Goal: Find specific fact: Find specific fact

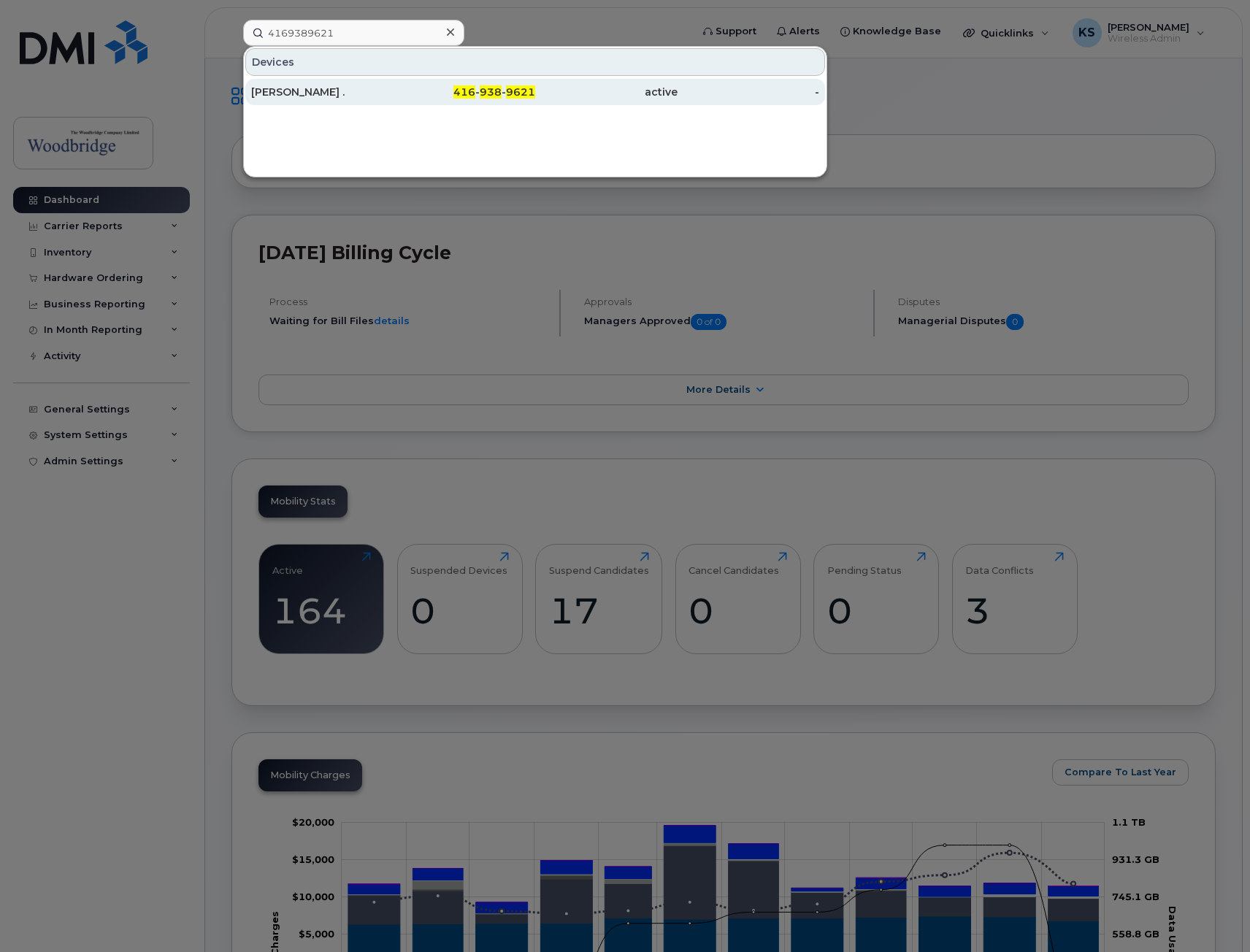
type input "4169389621"
click at [366, 89] on div "[PERSON_NAME] ." at bounding box center [322, 91] width 142 height 14
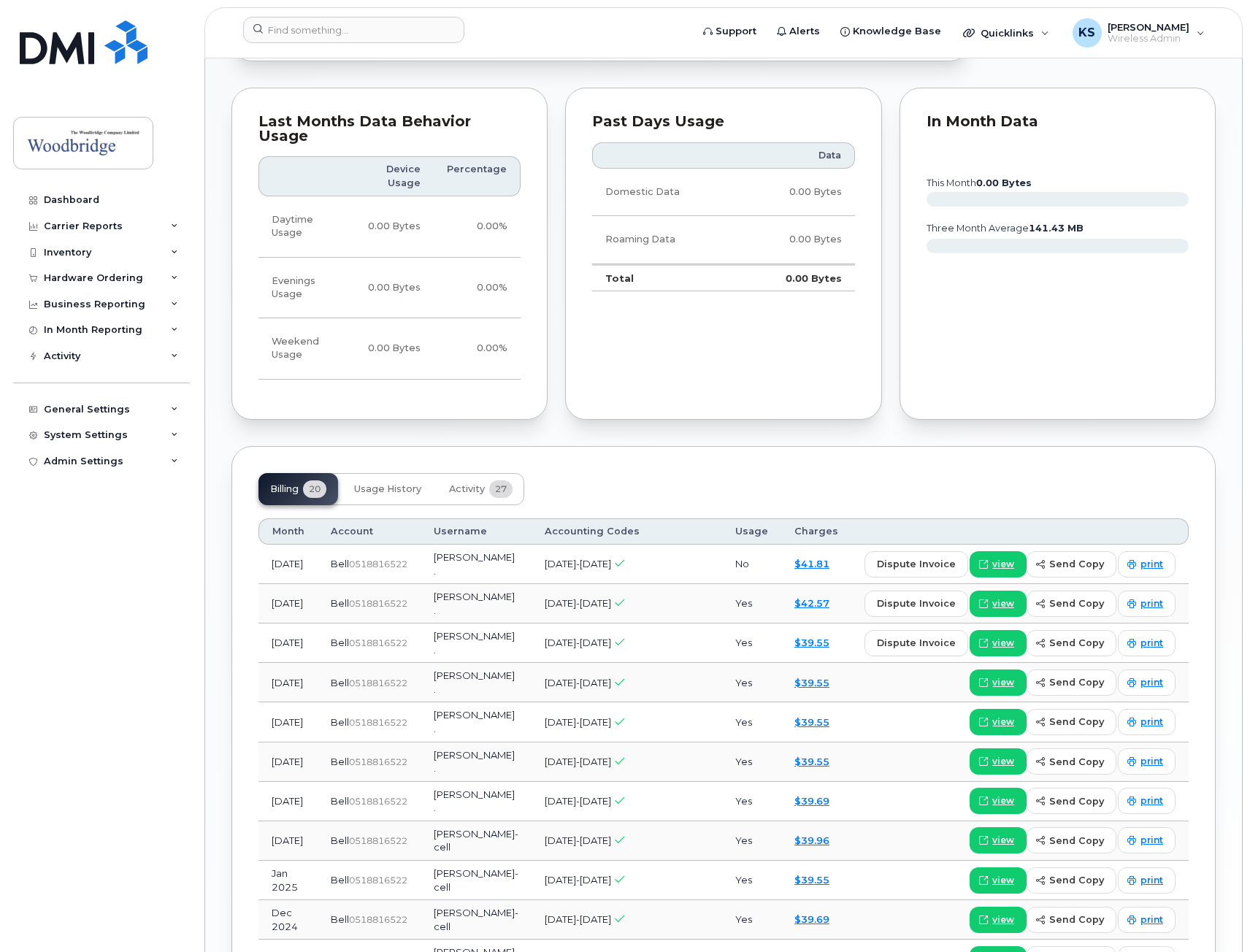
scroll to position [803, 0]
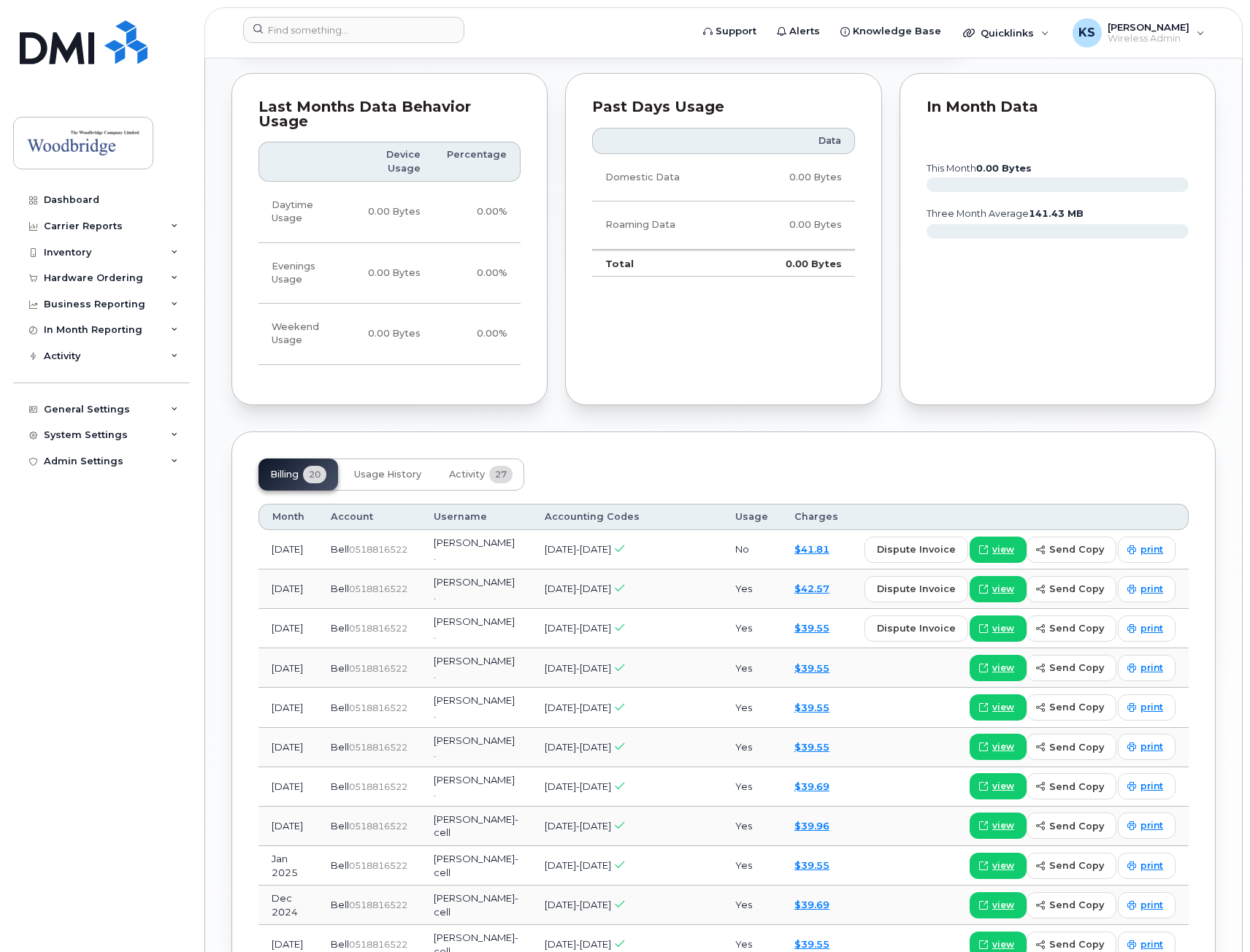
drag, startPoint x: 725, startPoint y: 672, endPoint x: 125, endPoint y: 634, distance: 601.2
click at [122, 636] on div "Dashboard Carrier Reports Monthly Billing Data Daily Data Pooling Data Behavior…" at bounding box center [103, 558] width 181 height 743
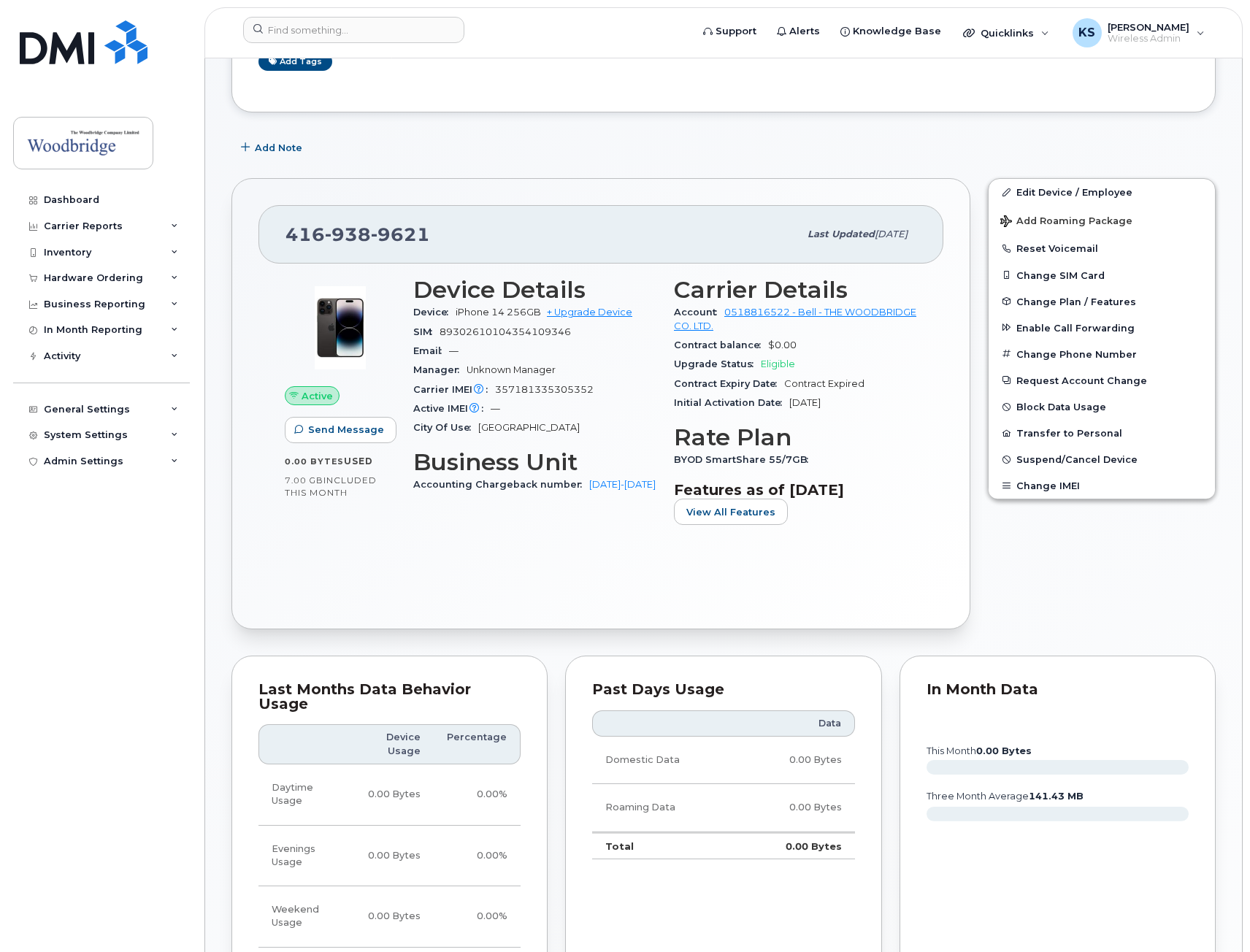
scroll to position [220, 0]
drag, startPoint x: 595, startPoint y: 388, endPoint x: 509, endPoint y: 353, distance: 92.8
click at [495, 388] on div "Carrier IMEI Carrier IMEI is reported during the last billing cycle or change o…" at bounding box center [535, 390] width 243 height 19
copy span "357181335305352"
